Goal: Task Accomplishment & Management: Manage account settings

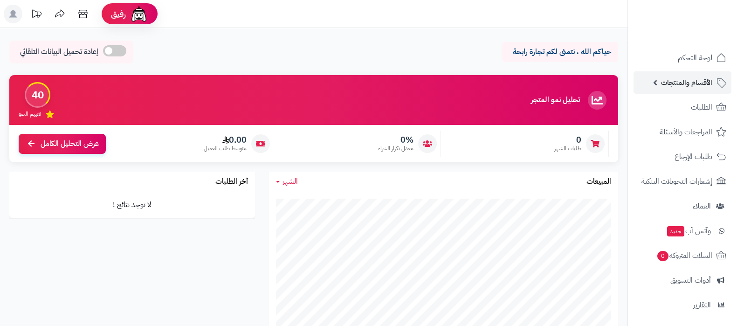
click at [670, 80] on span "الأقسام والمنتجات" at bounding box center [686, 82] width 51 height 13
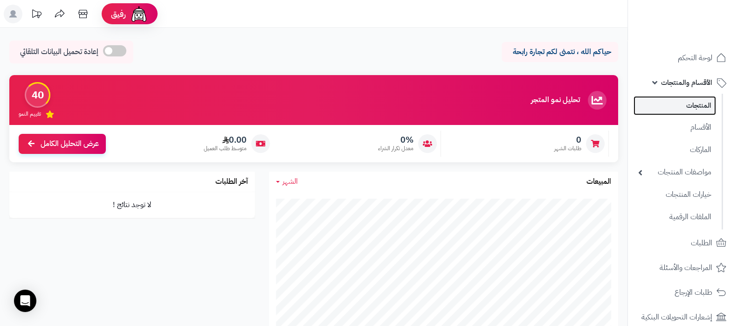
click at [676, 101] on link "المنتجات" at bounding box center [674, 105] width 82 height 19
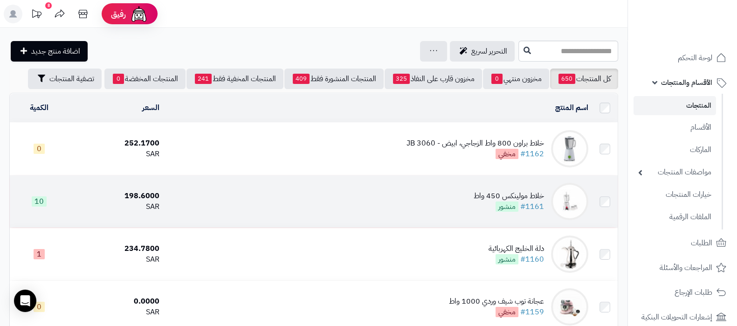
click at [482, 192] on div "خلاط مولينكس 450 واط" at bounding box center [508, 196] width 70 height 11
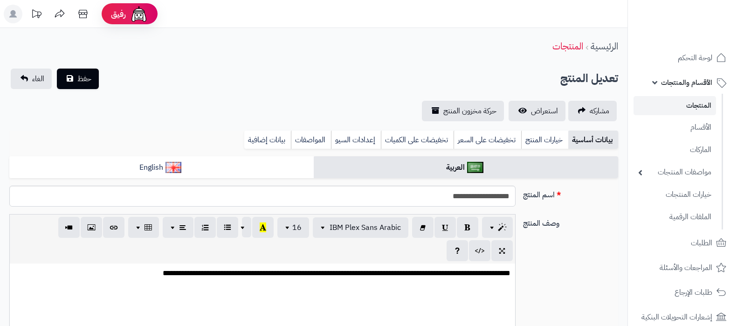
select select
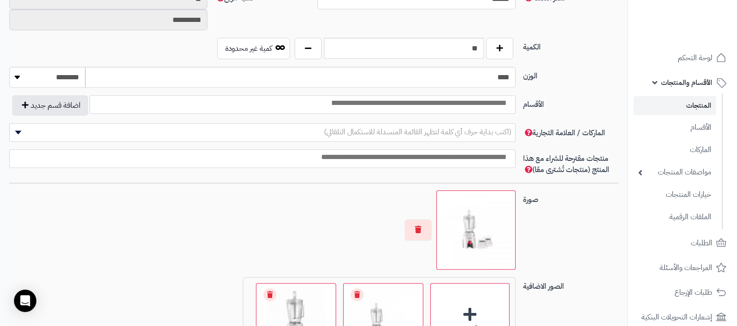
click at [361, 102] on input "search" at bounding box center [418, 103] width 188 height 11
click at [598, 96] on label "الأقسام" at bounding box center [570, 102] width 103 height 15
click at [516, 96] on select "**********" at bounding box center [515, 95] width 1 height 1
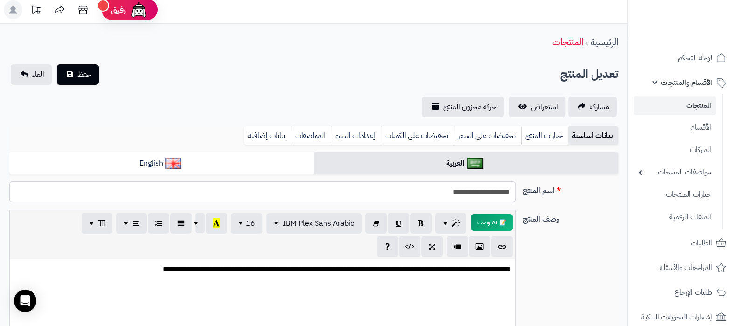
scroll to position [0, 0]
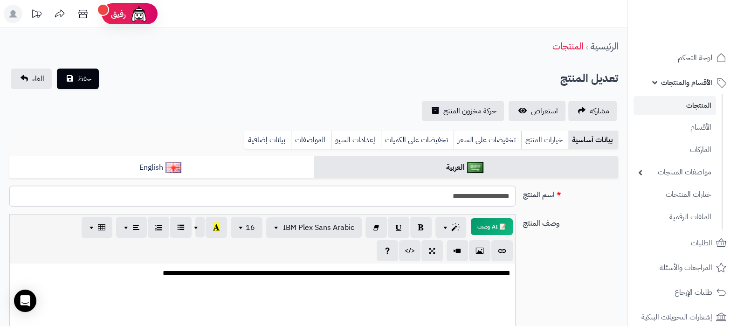
click at [552, 139] on link "خيارات المنتج" at bounding box center [544, 139] width 47 height 19
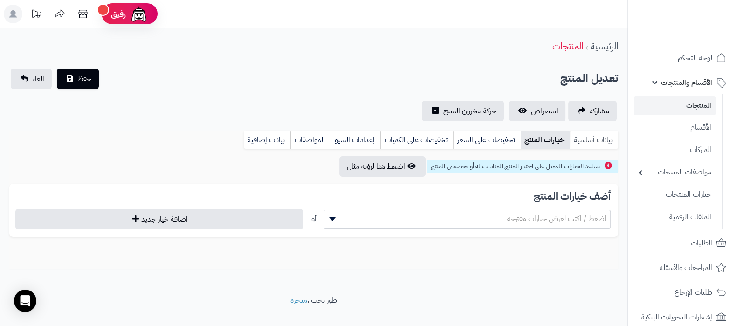
click at [605, 141] on link "بيانات أساسية" at bounding box center [593, 139] width 48 height 19
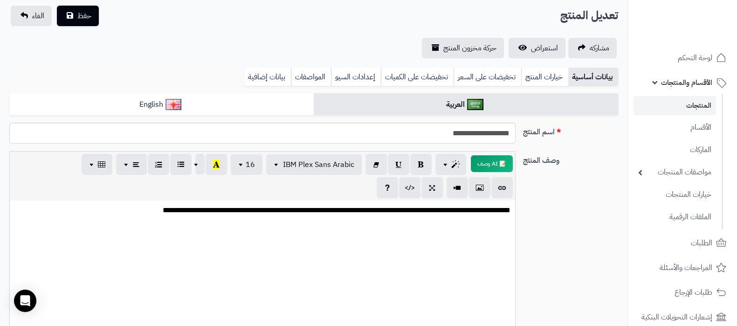
scroll to position [116, 0]
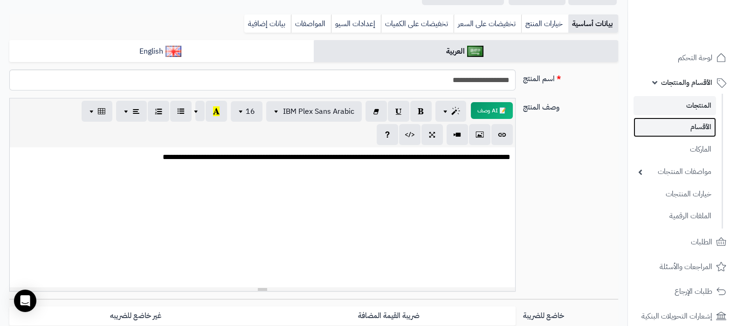
click at [688, 127] on link "الأقسام" at bounding box center [674, 126] width 82 height 19
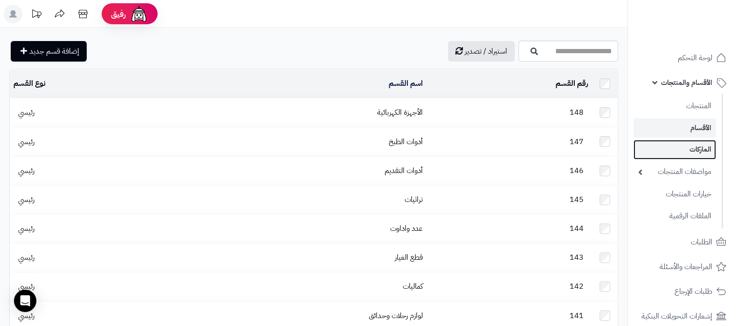
click at [688, 145] on link "الماركات" at bounding box center [674, 149] width 82 height 19
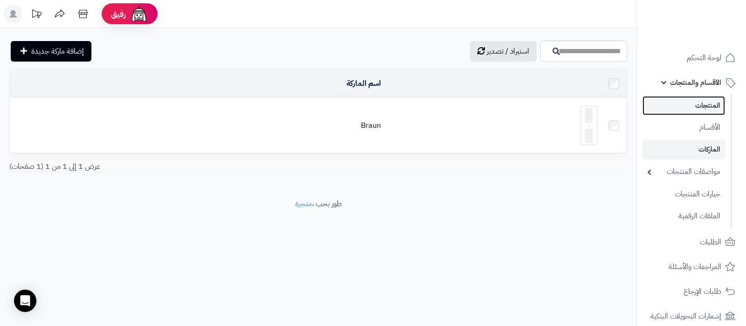
click at [685, 98] on link "المنتجات" at bounding box center [683, 105] width 82 height 19
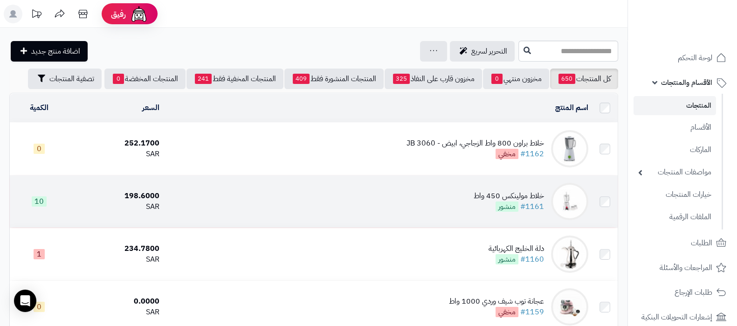
click at [486, 192] on div "خلاط مولينكس 450 واط" at bounding box center [508, 196] width 70 height 11
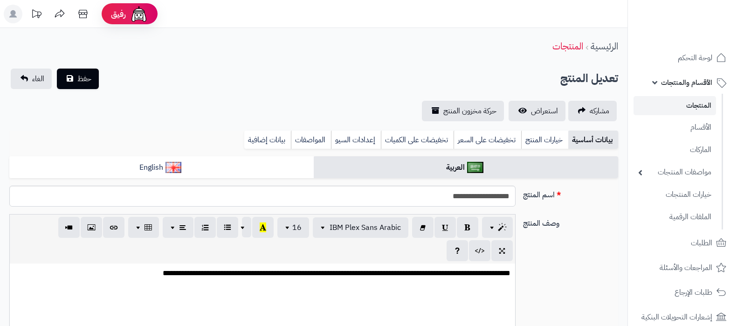
select select
click at [357, 137] on link "إعدادات السيو" at bounding box center [356, 139] width 50 height 19
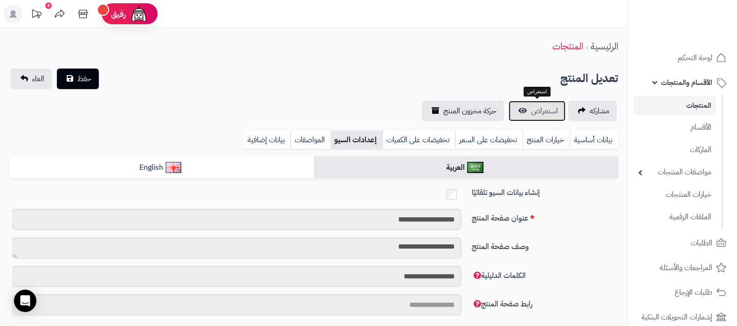
click at [540, 112] on span "استعراض" at bounding box center [544, 110] width 27 height 11
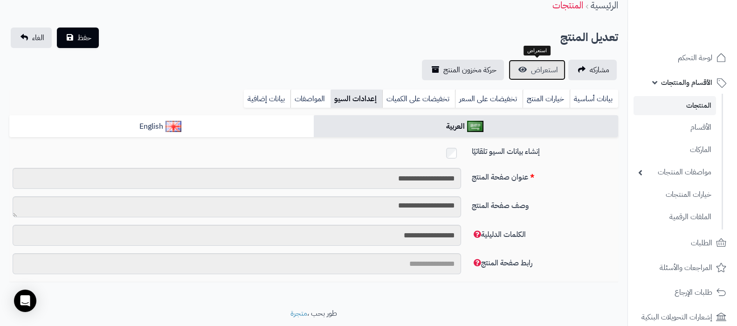
scroll to position [58, 0]
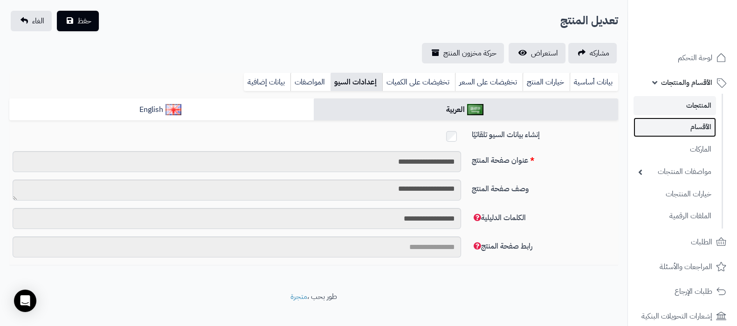
click at [685, 126] on link "الأقسام" at bounding box center [674, 126] width 82 height 19
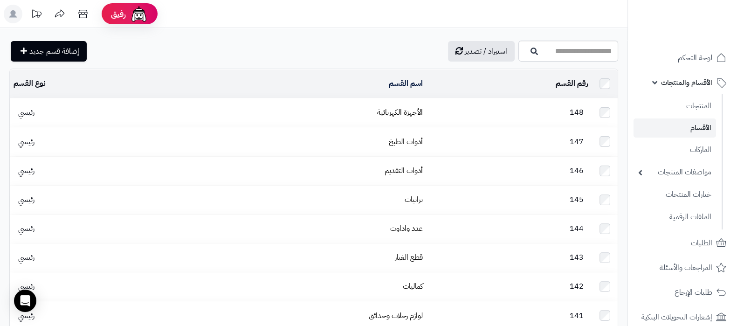
click at [683, 123] on link "الأقسام" at bounding box center [674, 127] width 82 height 19
click at [676, 104] on link "المنتجات" at bounding box center [674, 105] width 82 height 19
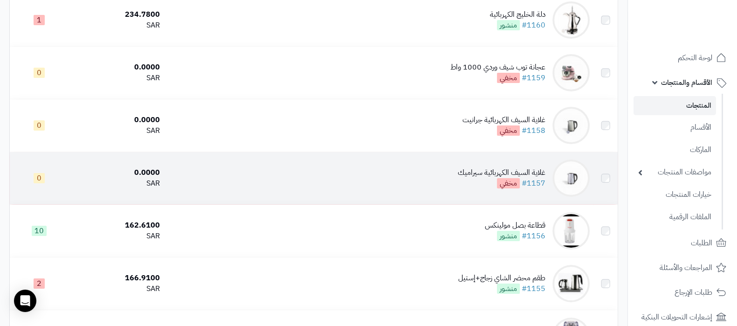
scroll to position [233, 0]
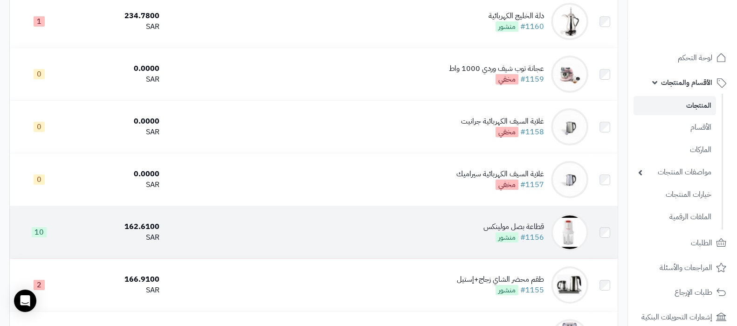
click at [484, 214] on td "قطاعة بصل مولينكس #1156 منشور" at bounding box center [377, 232] width 429 height 52
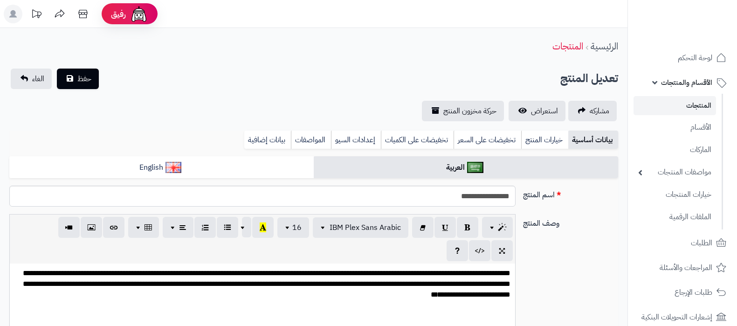
select select
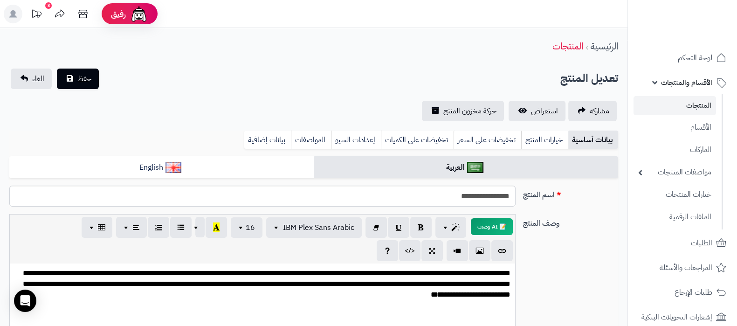
click at [675, 110] on link "المنتجات" at bounding box center [674, 105] width 82 height 19
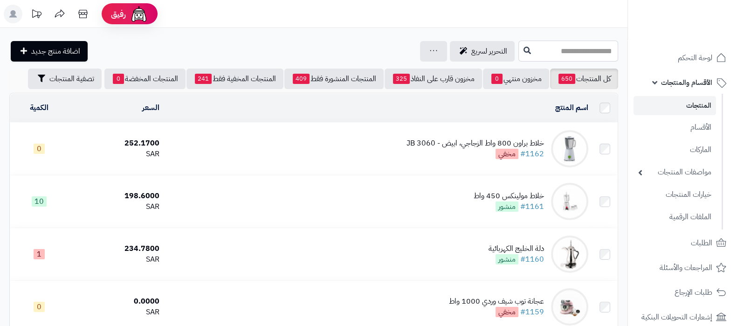
click at [536, 50] on input "text" at bounding box center [568, 51] width 100 height 21
paste input "**********"
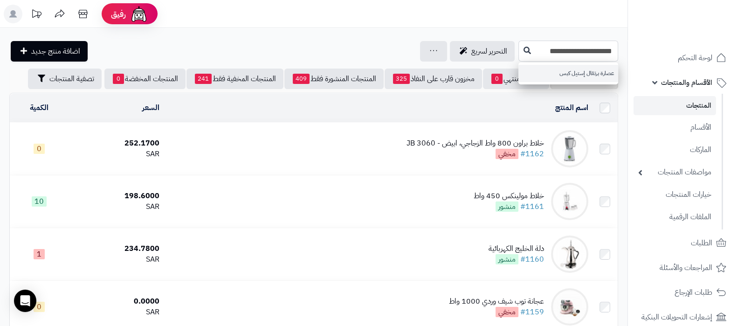
type input "**********"
click at [560, 73] on link "عصارة برتقال إستيل كبس" at bounding box center [568, 73] width 100 height 17
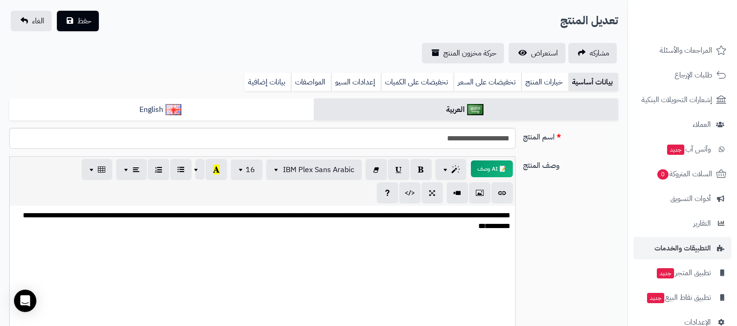
scroll to position [235, 0]
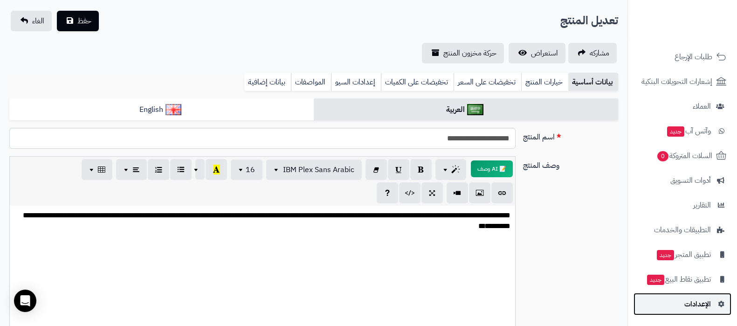
click at [690, 297] on span "الإعدادات" at bounding box center [697, 303] width 27 height 13
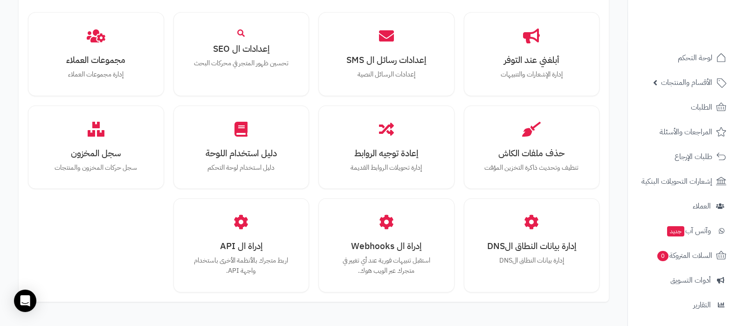
scroll to position [745, 0]
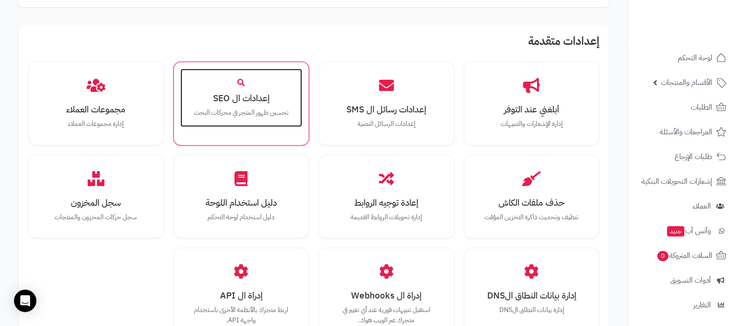
click at [247, 101] on h3 "إعدادات ال SEO" at bounding box center [241, 98] width 103 height 10
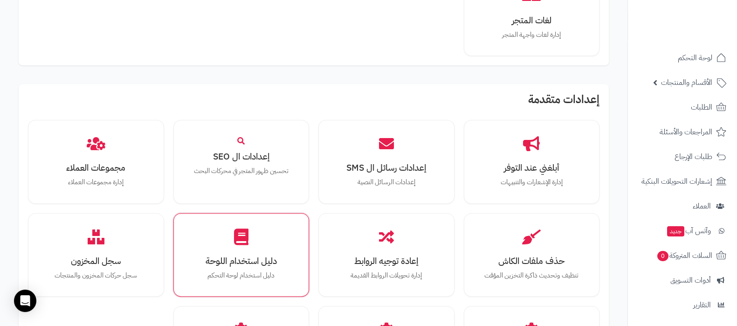
scroll to position [803, 0]
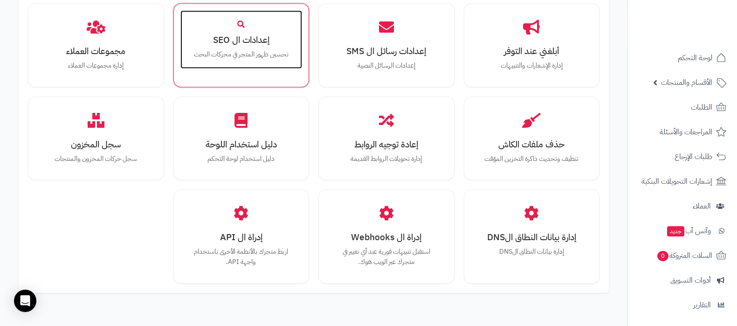
click at [244, 59] on div "إعدادات ال SEO تحسين ظهور المتجر في محركات البحث" at bounding box center [241, 39] width 122 height 59
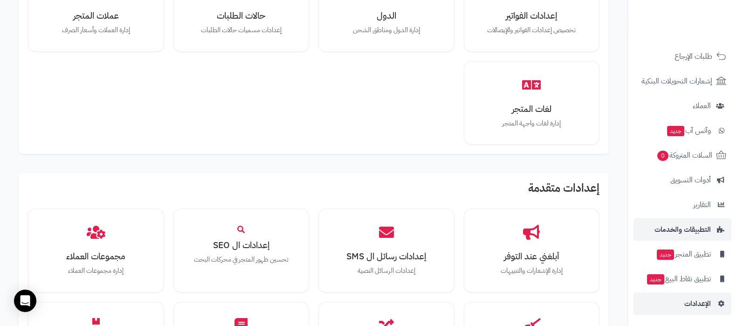
scroll to position [687, 0]
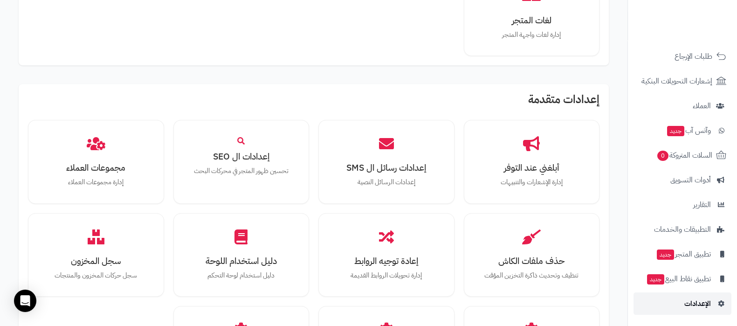
click at [685, 299] on span "الإعدادات" at bounding box center [697, 303] width 27 height 13
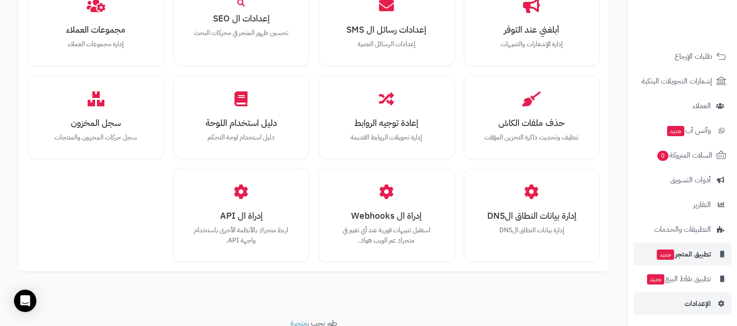
scroll to position [862, 0]
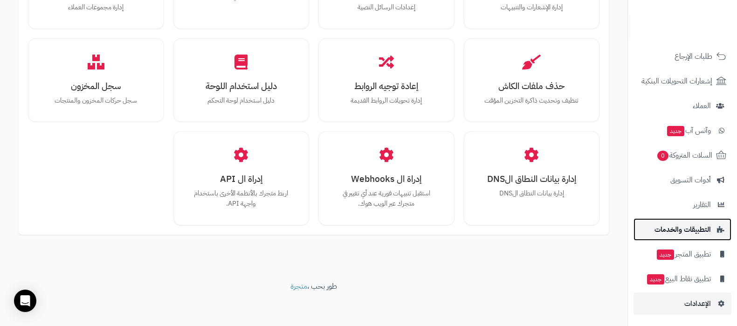
click at [676, 227] on span "التطبيقات والخدمات" at bounding box center [682, 229] width 56 height 13
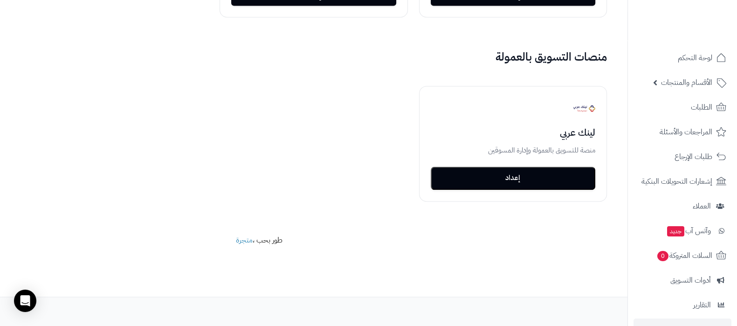
scroll to position [100, 0]
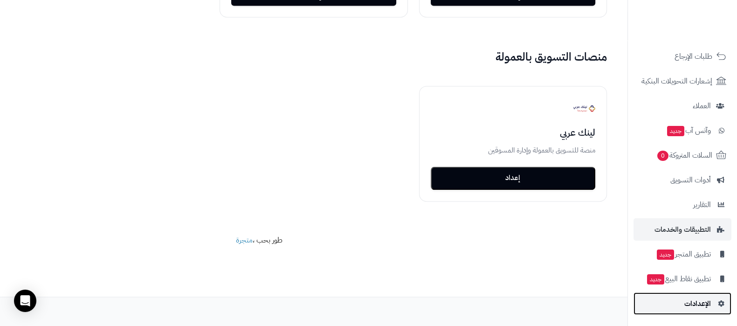
click at [691, 297] on span "الإعدادات" at bounding box center [697, 303] width 27 height 13
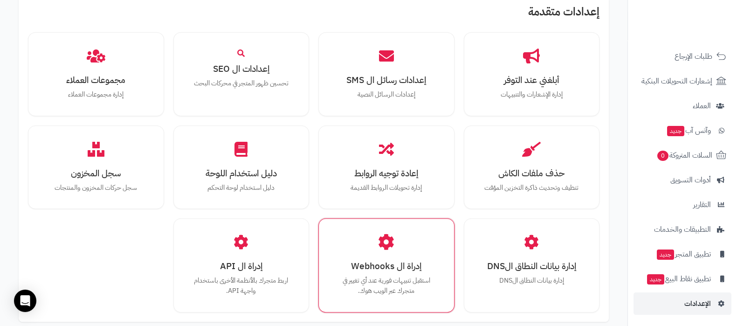
scroll to position [757, 0]
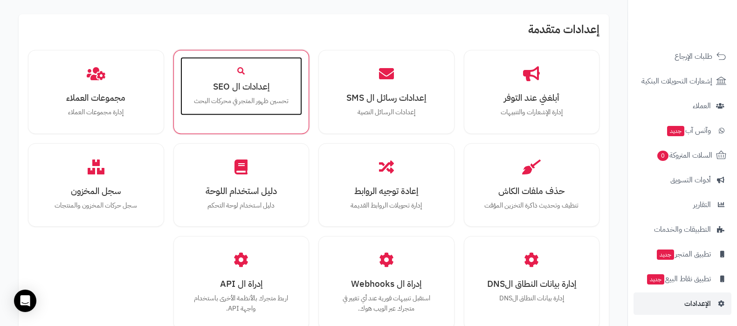
click at [242, 108] on div "إعدادات ال SEO تحسين ظهور المتجر في محركات البحث" at bounding box center [241, 86] width 122 height 59
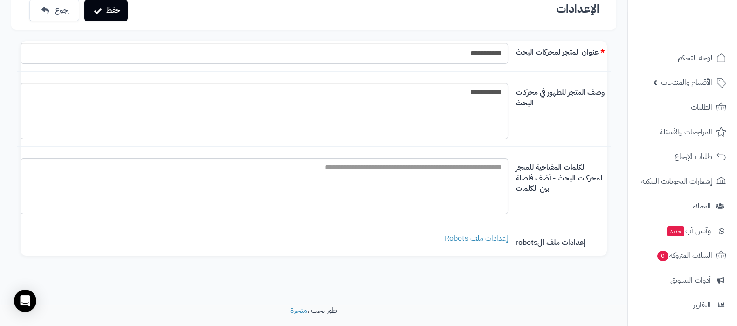
scroll to position [121, 0]
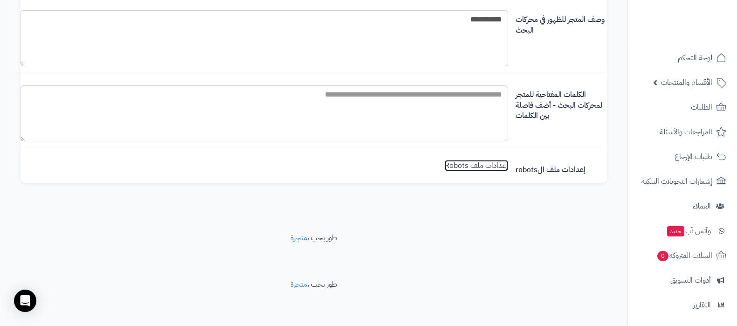
click at [478, 166] on link "إعدادات ملف Robots" at bounding box center [476, 165] width 63 height 11
